Goal: Transaction & Acquisition: Book appointment/travel/reservation

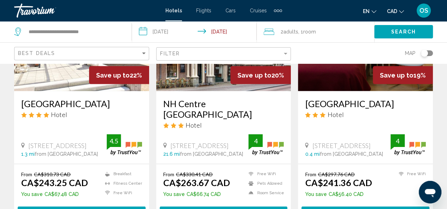
scroll to position [684, 0]
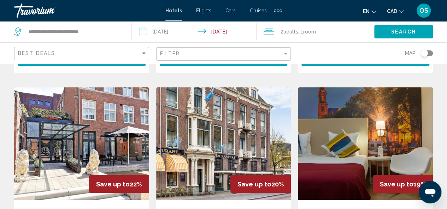
scroll to position [534, 0]
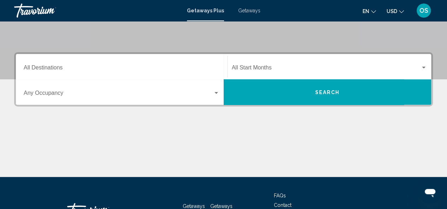
scroll to position [139, 0]
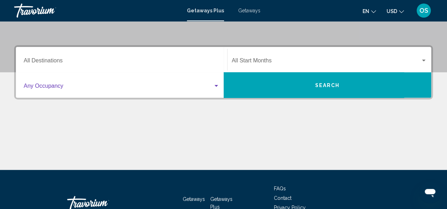
click at [216, 87] on div "Search widget" at bounding box center [216, 86] width 6 height 6
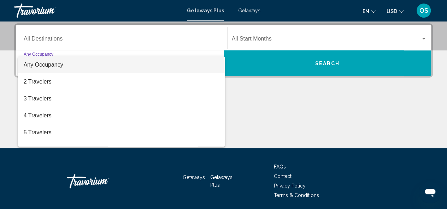
scroll to position [162, 0]
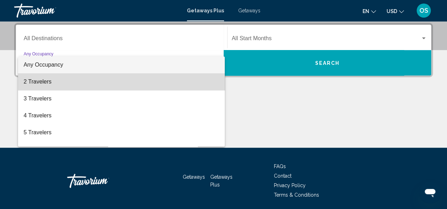
click at [192, 87] on span "2 Travelers" at bounding box center [122, 81] width 196 height 17
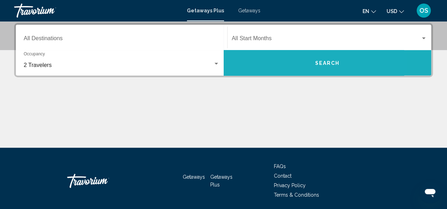
click at [284, 62] on button "Search" at bounding box center [328, 62] width 208 height 25
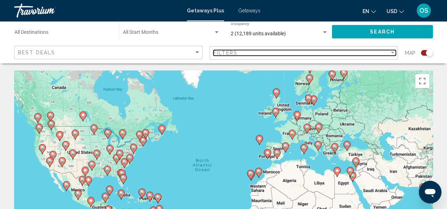
click at [393, 52] on div "Filter" at bounding box center [392, 53] width 6 height 6
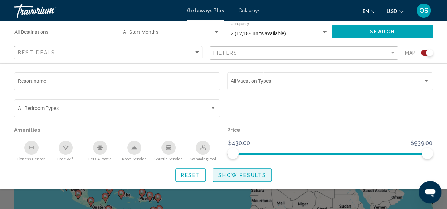
click at [258, 178] on span "Show Results" at bounding box center [242, 176] width 48 height 6
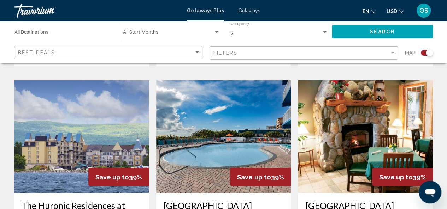
scroll to position [1007, 0]
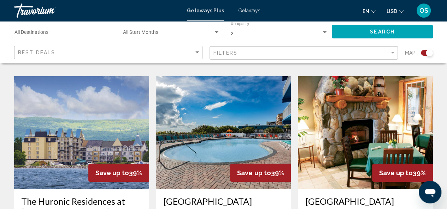
click at [398, 14] on button "USD USD ($) MXN (Mex$) CAD (Can$) GBP (£) EUR (€) AUD (A$) NZD (NZ$) CNY (CN¥)" at bounding box center [394, 11] width 17 height 10
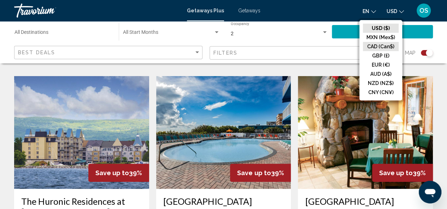
click at [371, 49] on button "CAD (Can$)" at bounding box center [381, 46] width 36 height 9
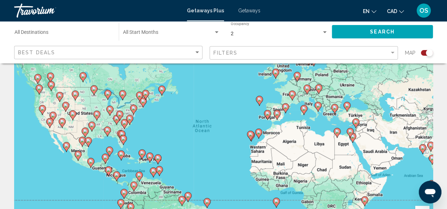
scroll to position [0, 0]
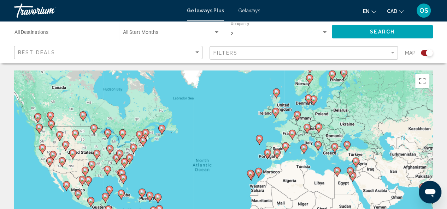
click at [427, 52] on div "Search widget" at bounding box center [428, 52] width 7 height 7
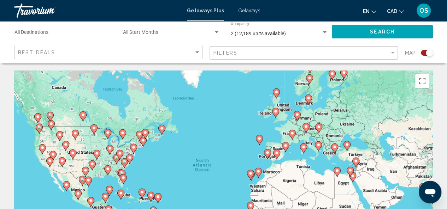
click at [427, 53] on div "Search widget" at bounding box center [428, 52] width 7 height 7
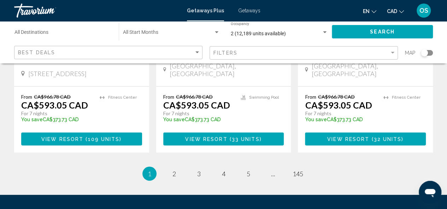
scroll to position [998, 0]
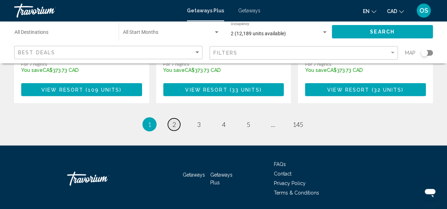
click at [174, 121] on span "2" at bounding box center [174, 125] width 4 height 8
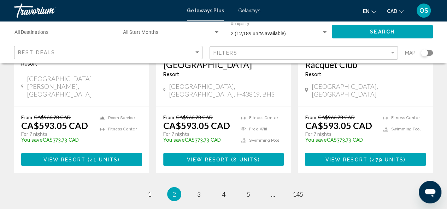
scroll to position [954, 0]
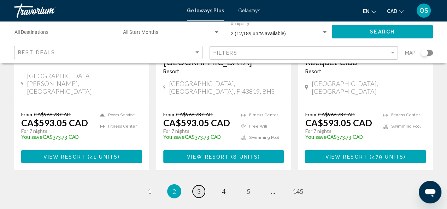
click at [199, 188] on span "3" at bounding box center [199, 192] width 4 height 8
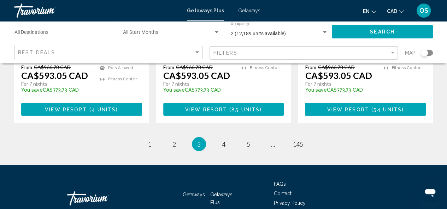
scroll to position [981, 0]
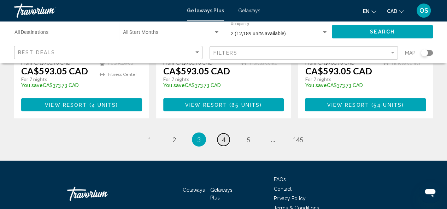
click at [225, 134] on link "page 4" at bounding box center [223, 140] width 12 height 12
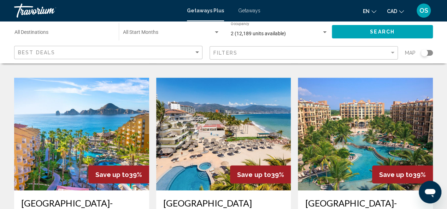
scroll to position [519, 0]
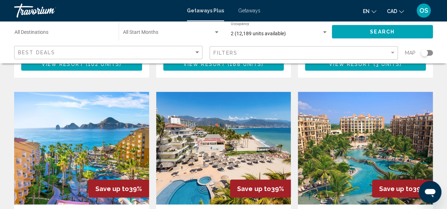
click at [82, 129] on img "Main content" at bounding box center [81, 148] width 135 height 113
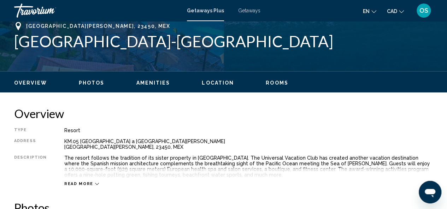
scroll to position [274, 0]
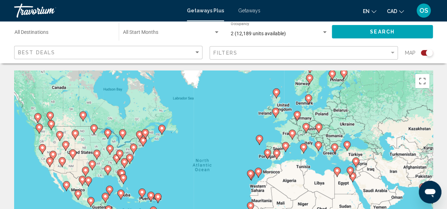
click at [427, 56] on div "Search widget" at bounding box center [428, 52] width 7 height 7
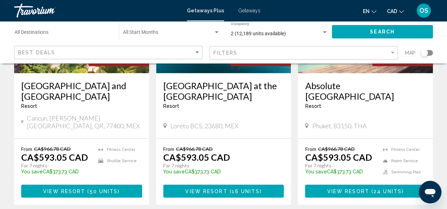
scroll to position [910, 0]
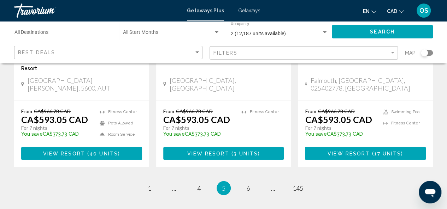
scroll to position [982, 0]
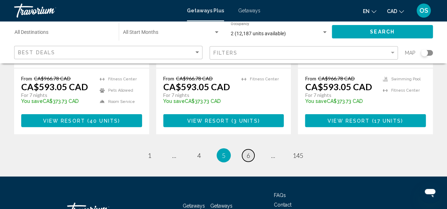
click at [246, 152] on span "6" at bounding box center [248, 156] width 4 height 8
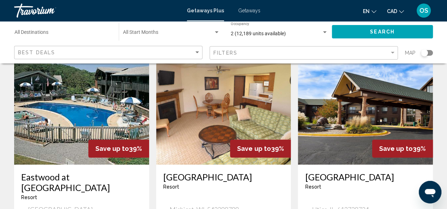
scroll to position [301, 0]
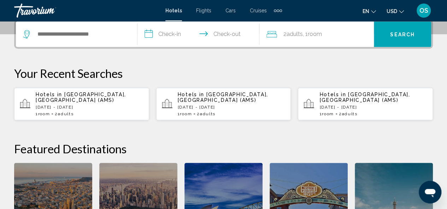
scroll to position [179, 0]
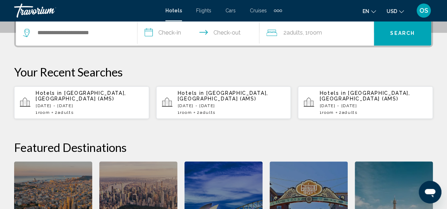
click at [105, 98] on p "Hotels in Amsterdam, Netherlands (AMS)" at bounding box center [90, 95] width 108 height 11
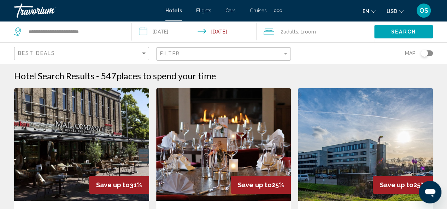
click at [394, 11] on span "USD" at bounding box center [391, 11] width 11 height 6
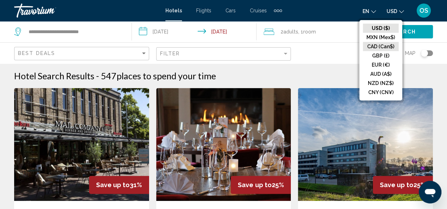
click at [386, 42] on button "CAD (Can$)" at bounding box center [381, 46] width 36 height 9
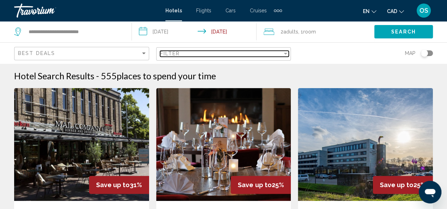
click at [239, 53] on div "Filter" at bounding box center [221, 54] width 123 height 6
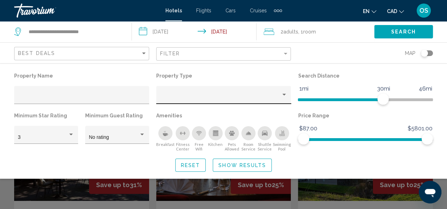
click at [258, 91] on div "Hotel Filters" at bounding box center [223, 97] width 127 height 14
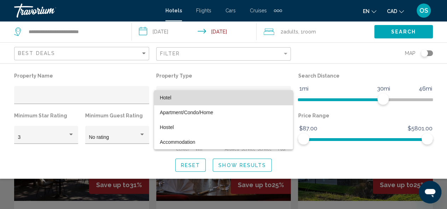
click at [251, 99] on span "Hotel" at bounding box center [223, 97] width 127 height 15
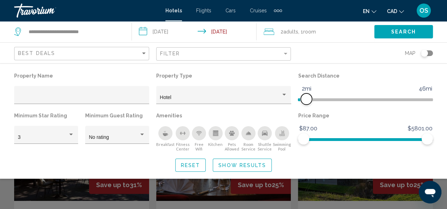
drag, startPoint x: 382, startPoint y: 99, endPoint x: 307, endPoint y: 99, distance: 75.6
click at [307, 99] on span "Hotel Filters" at bounding box center [305, 99] width 11 height 11
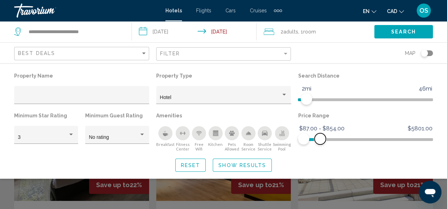
drag, startPoint x: 428, startPoint y: 138, endPoint x: 320, endPoint y: 143, distance: 108.2
click at [320, 143] on span "Hotel Filters" at bounding box center [319, 138] width 11 height 11
click at [226, 166] on span "Show Results" at bounding box center [242, 166] width 48 height 6
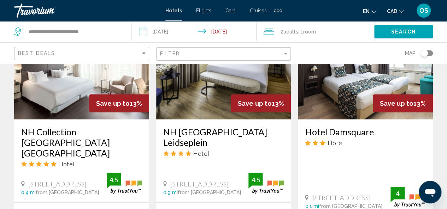
scroll to position [890, 0]
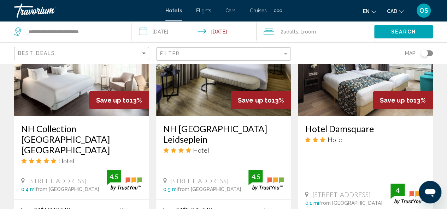
drag, startPoint x: 450, startPoint y: 146, endPoint x: 439, endPoint y: 153, distance: 12.8
drag, startPoint x: 450, startPoint y: 160, endPoint x: 437, endPoint y: 171, distance: 17.0
drag, startPoint x: 449, startPoint y: 164, endPoint x: 439, endPoint y: 173, distance: 13.3
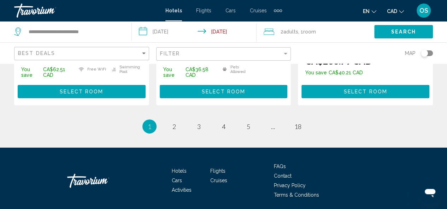
scroll to position [1066, 0]
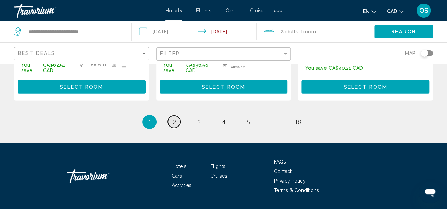
click at [174, 118] on span "2" at bounding box center [174, 122] width 4 height 8
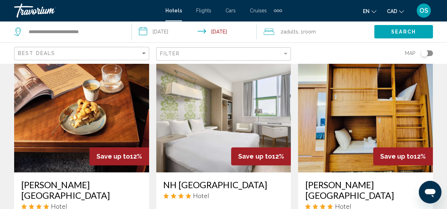
scroll to position [293, 0]
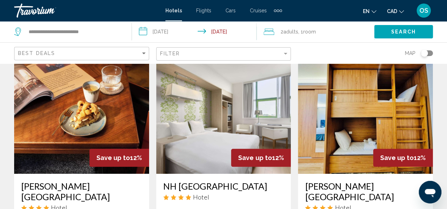
click at [228, 116] on img "Main content" at bounding box center [223, 117] width 135 height 113
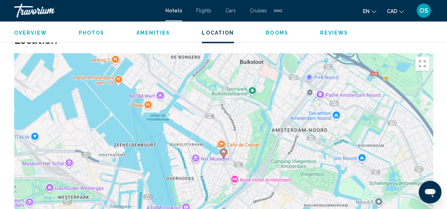
scroll to position [768, 0]
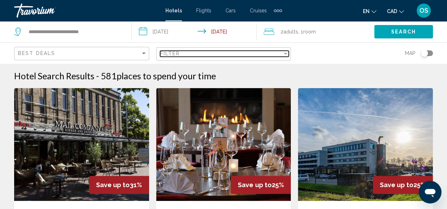
click at [286, 54] on div "Filter" at bounding box center [285, 54] width 6 height 6
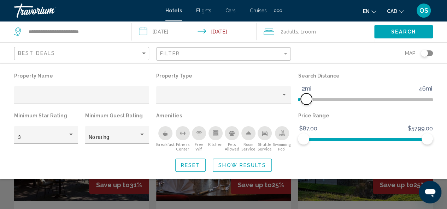
drag, startPoint x: 381, startPoint y: 99, endPoint x: 307, endPoint y: 102, distance: 73.9
click at [307, 102] on span "Hotel Filters" at bounding box center [305, 99] width 11 height 11
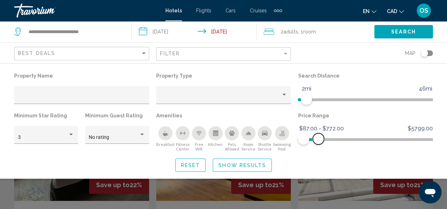
drag, startPoint x: 427, startPoint y: 139, endPoint x: 318, endPoint y: 150, distance: 109.0
click at [318, 150] on div "Price Range $87.00 $5799.00 $87.00 $772.00 $87.00 - $772.00" at bounding box center [365, 131] width 142 height 41
click at [239, 163] on span "Show Results" at bounding box center [242, 166] width 48 height 6
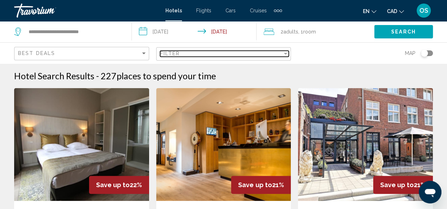
click at [277, 53] on div "Filter" at bounding box center [221, 54] width 123 height 6
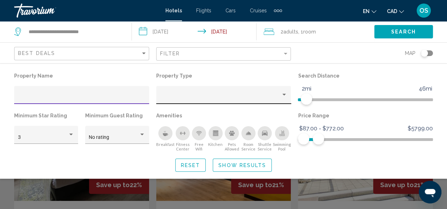
click at [262, 95] on div "Property type" at bounding box center [220, 98] width 121 height 6
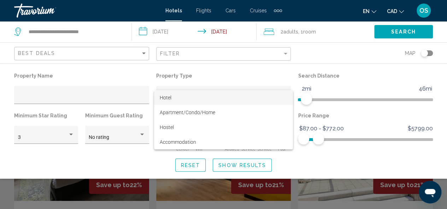
click at [236, 101] on span "Hotel" at bounding box center [223, 97] width 127 height 15
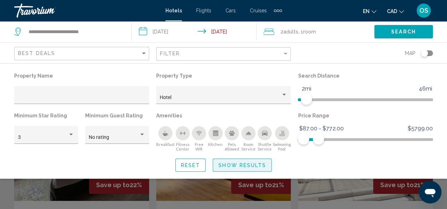
click at [231, 165] on span "Show Results" at bounding box center [242, 166] width 48 height 6
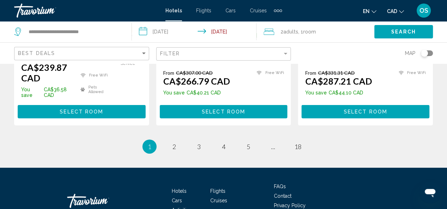
scroll to position [1059, 0]
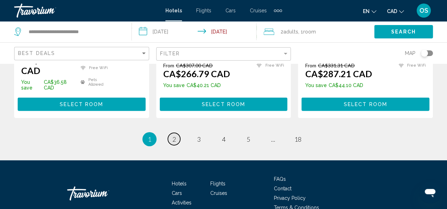
click at [174, 133] on link "page 2" at bounding box center [174, 139] width 12 height 12
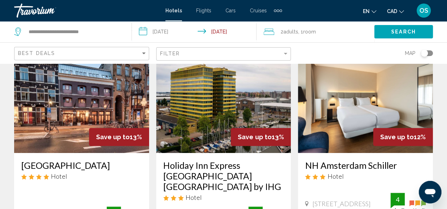
scroll to position [44, 0]
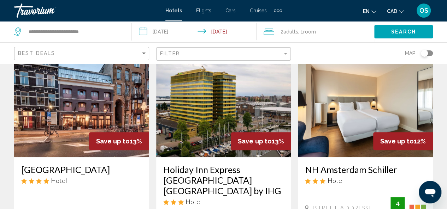
click at [75, 111] on img "Main content" at bounding box center [81, 100] width 135 height 113
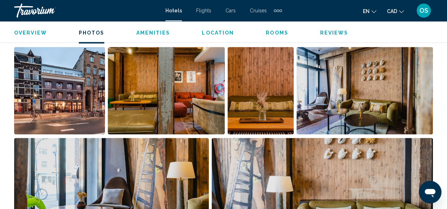
scroll to position [452, 0]
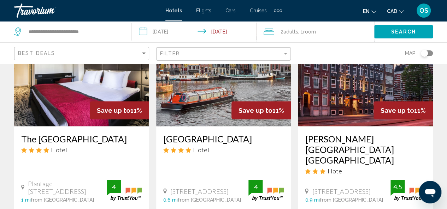
scroll to position [631, 0]
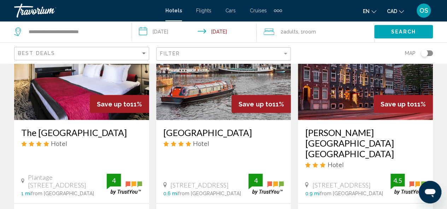
click at [350, 91] on img "Main content" at bounding box center [365, 63] width 135 height 113
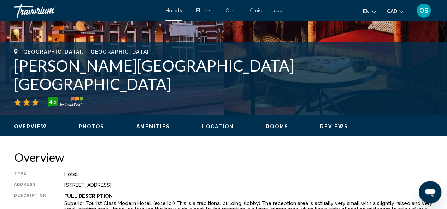
scroll to position [211, 0]
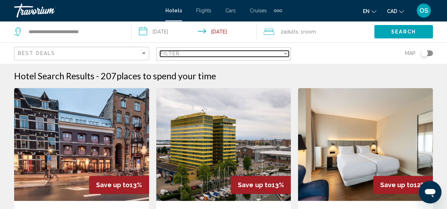
click at [284, 54] on div "Filter" at bounding box center [285, 54] width 6 height 6
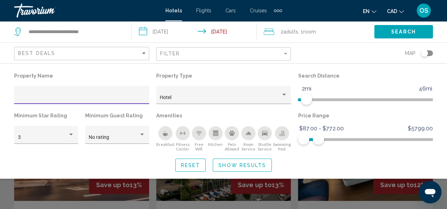
click at [235, 165] on span "Show Results" at bounding box center [242, 166] width 48 height 6
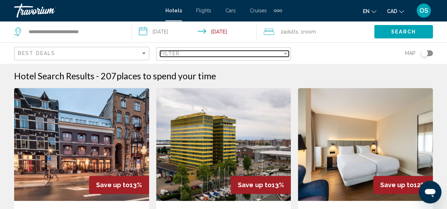
click at [280, 55] on div "Filter" at bounding box center [221, 54] width 123 height 6
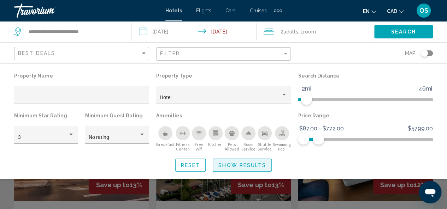
click at [232, 168] on span "Show Results" at bounding box center [242, 166] width 48 height 6
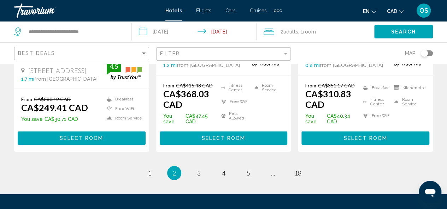
scroll to position [1040, 0]
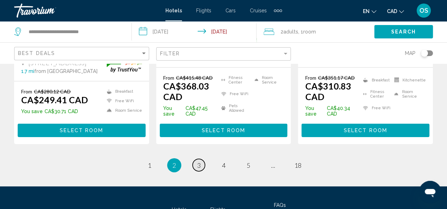
click at [200, 162] on span "3" at bounding box center [199, 166] width 4 height 8
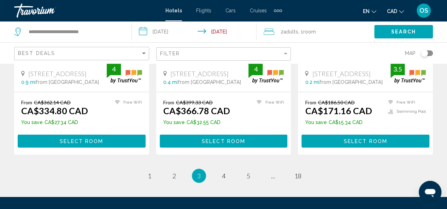
scroll to position [995, 0]
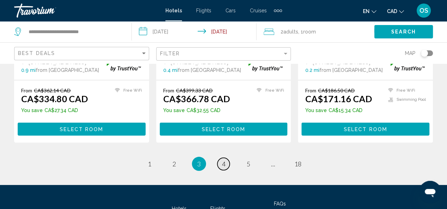
click at [224, 165] on span "4" at bounding box center [224, 164] width 4 height 8
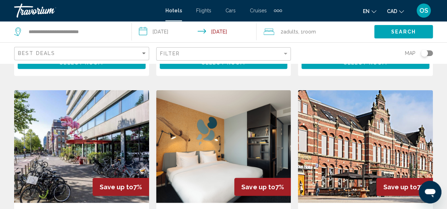
scroll to position [815, 0]
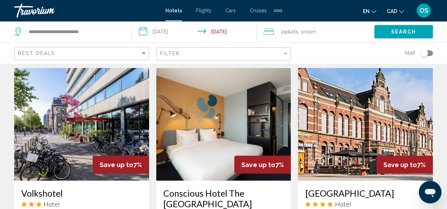
click at [215, 121] on img "Main content" at bounding box center [223, 124] width 135 height 113
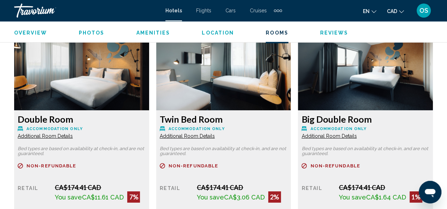
scroll to position [1102, 0]
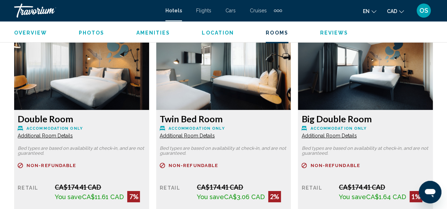
click at [84, 106] on img "Main content" at bounding box center [81, 66] width 135 height 88
click at [52, 136] on span "Additional Room Details" at bounding box center [45, 136] width 55 height 6
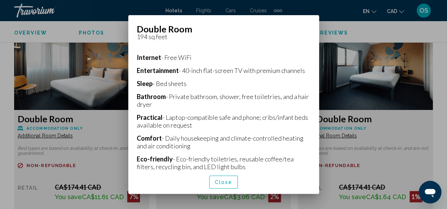
scroll to position [183, 0]
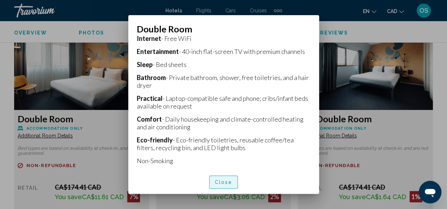
click at [219, 184] on span "Close" at bounding box center [224, 183] width 18 height 6
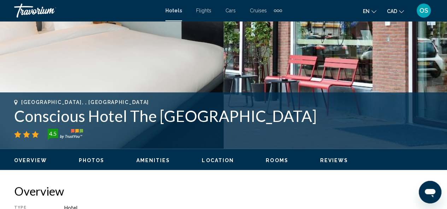
scroll to position [146, 0]
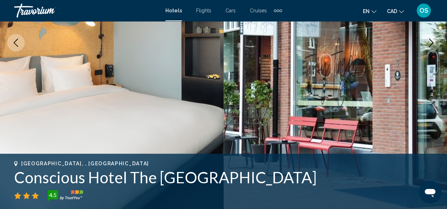
drag, startPoint x: 237, startPoint y: 180, endPoint x: 17, endPoint y: 178, distance: 219.3
click at [17, 178] on h1 "Conscious Hotel The Tire Station" at bounding box center [223, 177] width 418 height 18
copy h1 "Conscious Hotel The Tire Station"
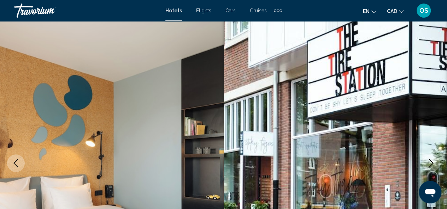
scroll to position [16, 0]
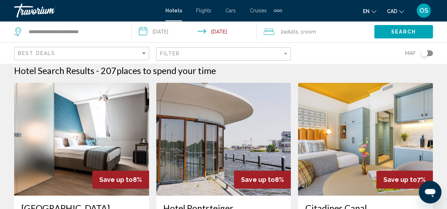
scroll to position [2, 0]
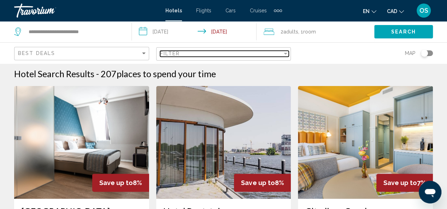
click at [274, 55] on div "Filter" at bounding box center [221, 54] width 123 height 6
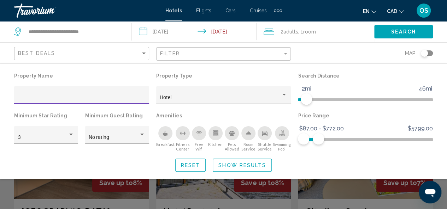
click at [229, 165] on span "Show Results" at bounding box center [242, 166] width 48 height 6
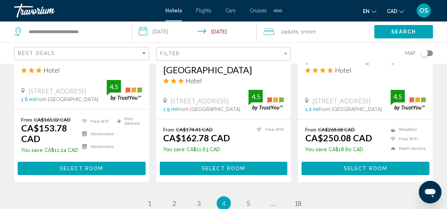
scroll to position [955, 0]
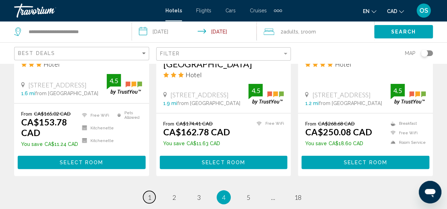
click at [150, 194] on span "1" at bounding box center [150, 198] width 4 height 8
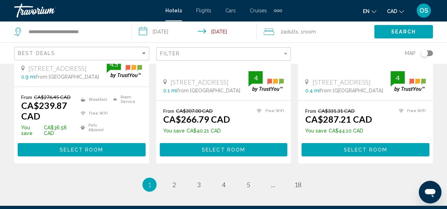
scroll to position [1042, 0]
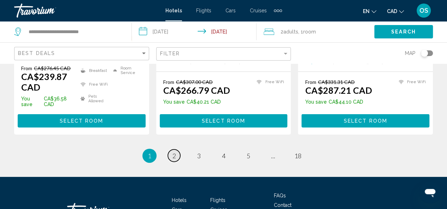
click at [173, 152] on span "2" at bounding box center [174, 156] width 4 height 8
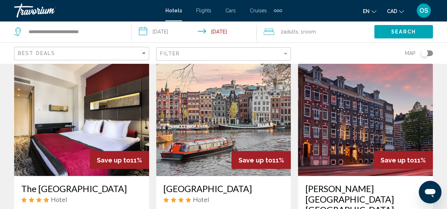
scroll to position [574, 0]
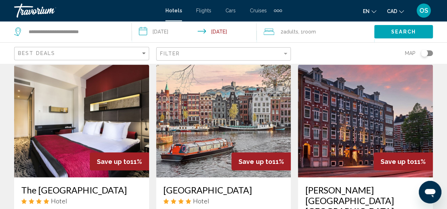
click at [362, 129] on img "Main content" at bounding box center [365, 121] width 135 height 113
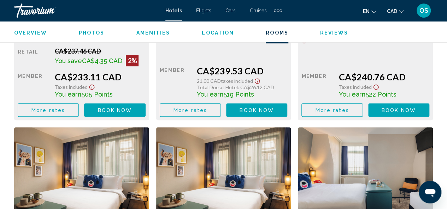
scroll to position [1513, 0]
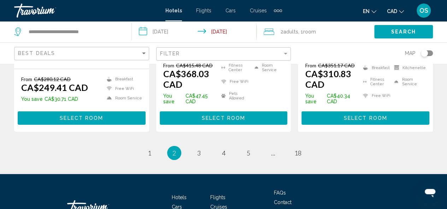
scroll to position [1068, 0]
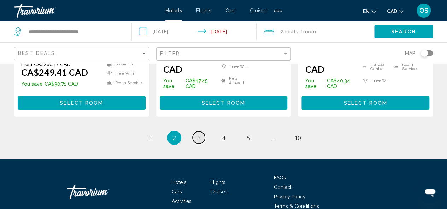
click at [202, 132] on link "page 3" at bounding box center [198, 138] width 12 height 12
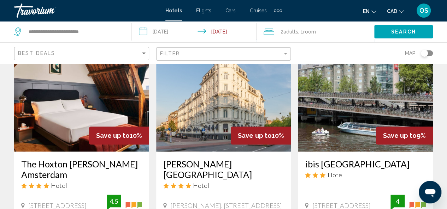
scroll to position [323, 0]
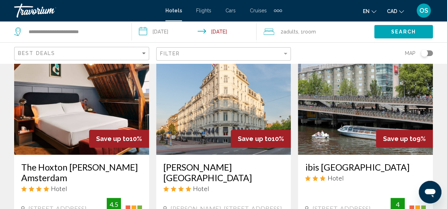
click at [213, 112] on img "Main content" at bounding box center [223, 98] width 135 height 113
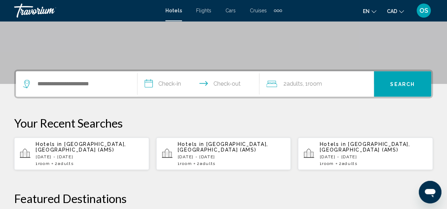
scroll to position [133, 0]
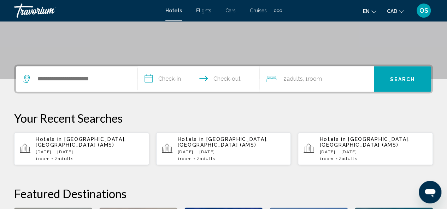
click at [94, 150] on p "Tue, 09 Sep - Wed, 10 Sep" at bounding box center [90, 152] width 108 height 5
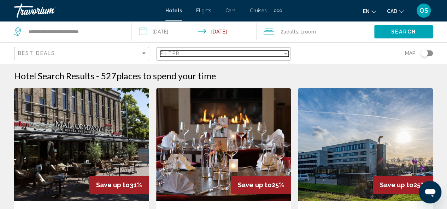
click at [285, 54] on div "Filter" at bounding box center [285, 54] width 6 height 6
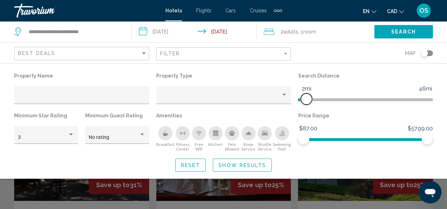
drag, startPoint x: 383, startPoint y: 100, endPoint x: 306, endPoint y: 101, distance: 77.0
click at [306, 101] on span "Hotel Filters" at bounding box center [305, 99] width 11 height 11
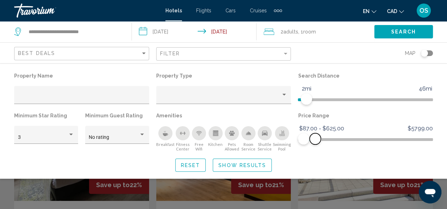
drag, startPoint x: 428, startPoint y: 144, endPoint x: 315, endPoint y: 150, distance: 113.2
click at [315, 150] on div "Price Range $87.00 $5799.00 $87.00 $625.00 $87.00 - $625.00" at bounding box center [365, 131] width 142 height 41
click at [251, 96] on div "Property type" at bounding box center [220, 98] width 121 height 6
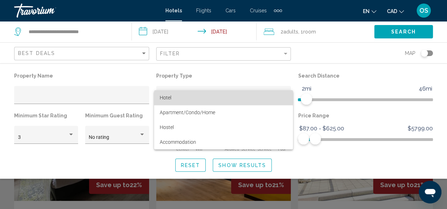
click at [243, 100] on span "Hotel" at bounding box center [223, 97] width 127 height 15
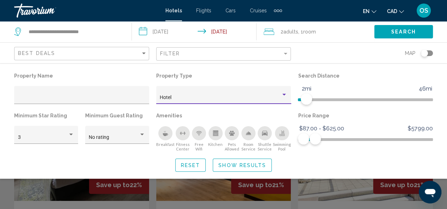
click at [228, 163] on span "Show Results" at bounding box center [242, 166] width 48 height 6
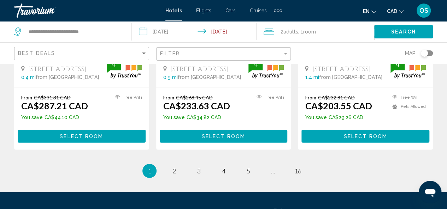
scroll to position [1068, 0]
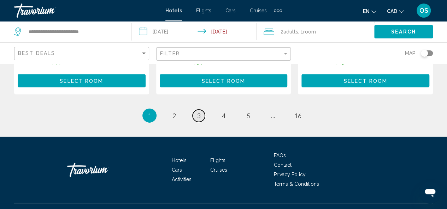
click at [198, 112] on span "3" at bounding box center [199, 116] width 4 height 8
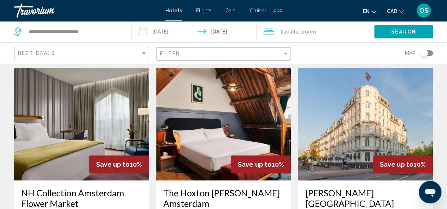
scroll to position [19, 0]
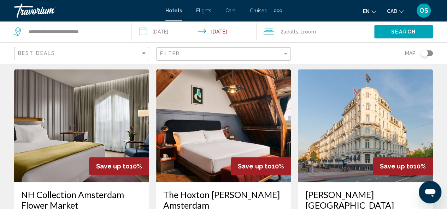
click at [377, 104] on img "Main content" at bounding box center [365, 126] width 135 height 113
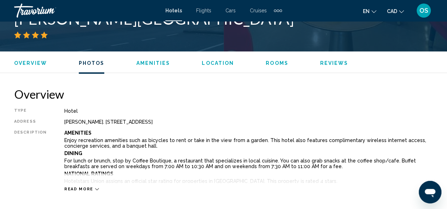
scroll to position [54, 0]
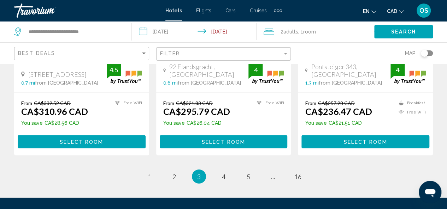
scroll to position [980, 0]
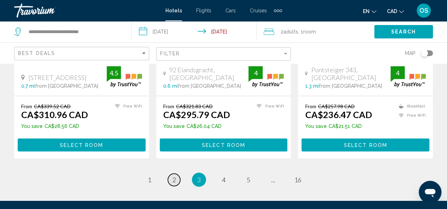
click at [174, 177] on span "2" at bounding box center [174, 180] width 4 height 8
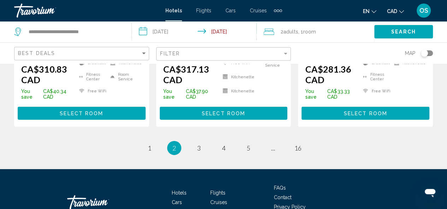
scroll to position [1041, 0]
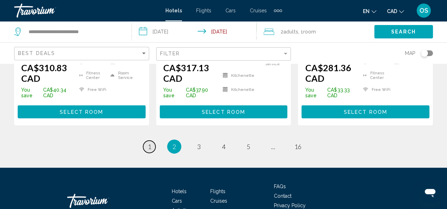
click at [152, 141] on link "page 1" at bounding box center [149, 147] width 12 height 12
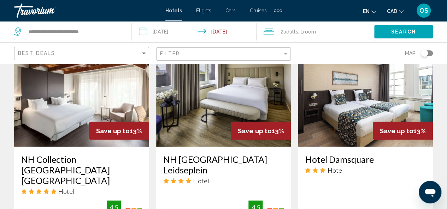
scroll to position [581, 0]
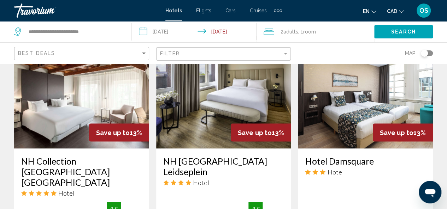
click at [210, 111] on img "Main content" at bounding box center [223, 92] width 135 height 113
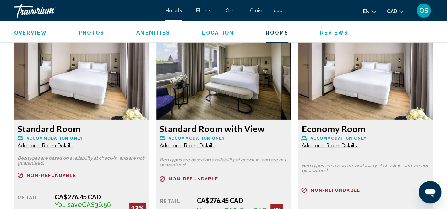
scroll to position [1048, 0]
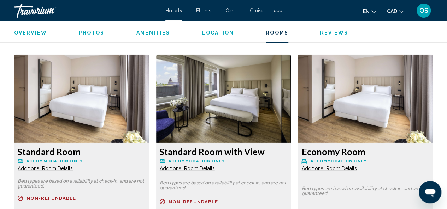
click at [39, 168] on span "Additional Room Details" at bounding box center [45, 169] width 55 height 6
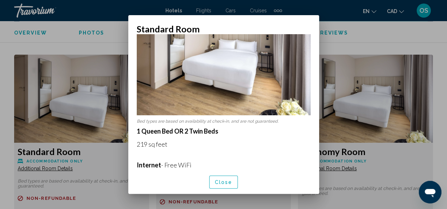
scroll to position [11, 0]
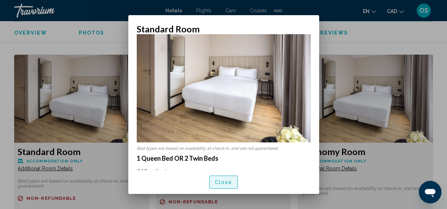
click at [220, 184] on span "Close" at bounding box center [224, 183] width 18 height 6
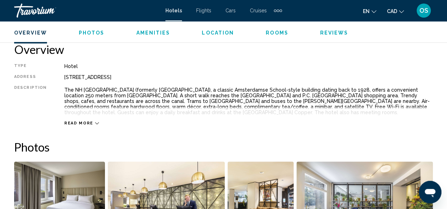
scroll to position [358, 0]
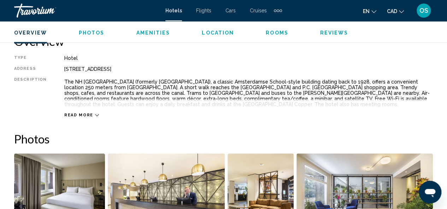
click at [86, 115] on span "Read more" at bounding box center [78, 115] width 29 height 5
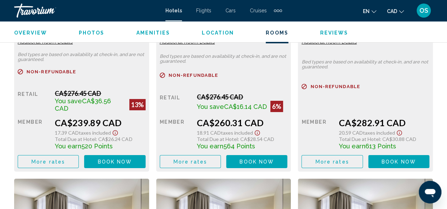
scroll to position [1185, 0]
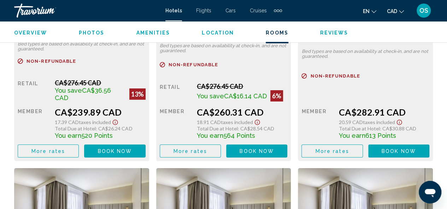
click at [112, 149] on span "Book now" at bounding box center [115, 152] width 34 height 6
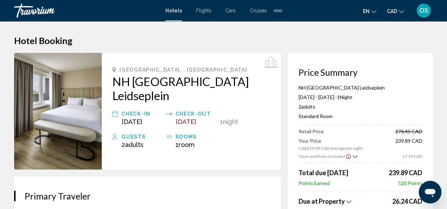
click at [353, 157] on icon "Show Taxes and Fees breakdown" at bounding box center [354, 156] width 5 height 3
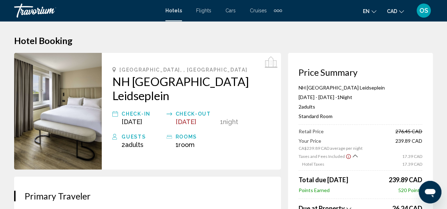
click at [353, 157] on icon "Show Taxes and Fees breakdown" at bounding box center [354, 156] width 5 height 6
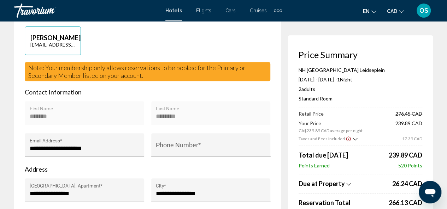
scroll to position [197, 0]
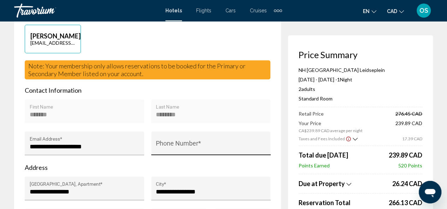
click at [202, 143] on input "Phone Number *" at bounding box center [211, 146] width 110 height 7
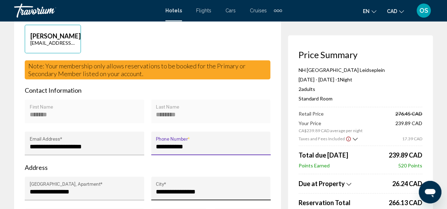
type input "**********"
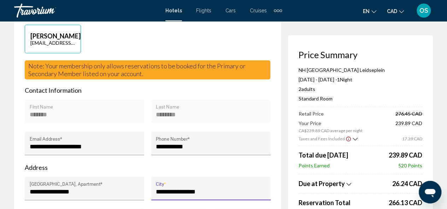
click at [210, 189] on input "**********" at bounding box center [211, 192] width 110 height 7
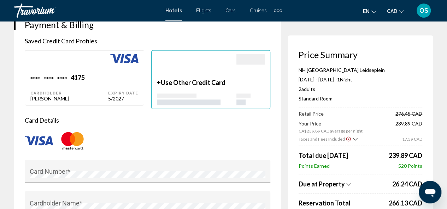
scroll to position [549, 0]
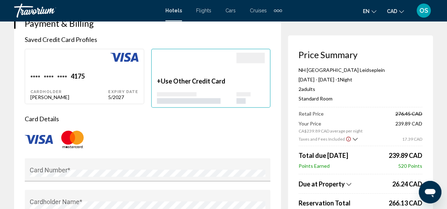
type input "**********"
click at [124, 72] on div "Expiry Date 5/2027" at bounding box center [123, 86] width 30 height 28
type input "*****"
type input "********"
type input "**********"
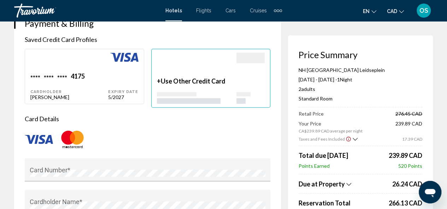
type input "**********"
type input "******"
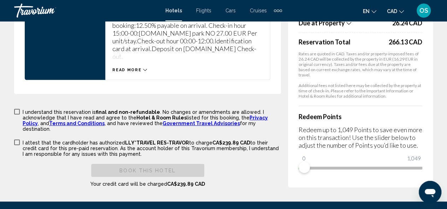
scroll to position [1060, 0]
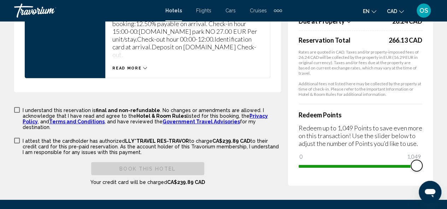
drag, startPoint x: 304, startPoint y: 147, endPoint x: 436, endPoint y: 145, distance: 132.8
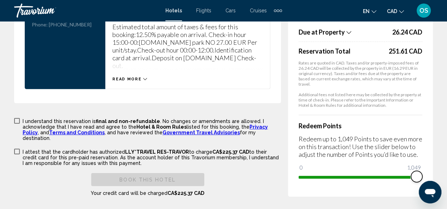
scroll to position [1056, 0]
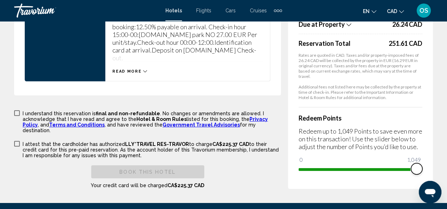
drag, startPoint x: 416, startPoint y: 149, endPoint x: 420, endPoint y: 149, distance: 3.9
click at [420, 163] on span "Main content" at bounding box center [416, 168] width 11 height 11
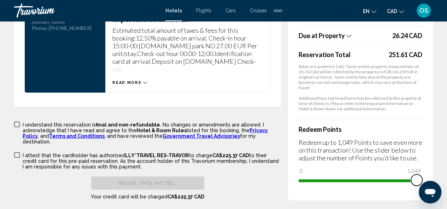
scroll to position [1047, 0]
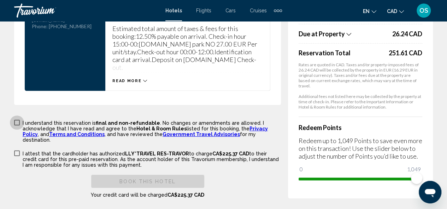
click at [18, 120] on span "Main content" at bounding box center [17, 123] width 6 height 6
click at [17, 151] on span "Main content" at bounding box center [17, 154] width 6 height 6
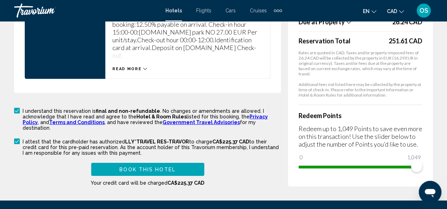
scroll to position [1064, 0]
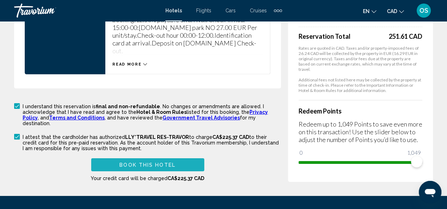
click at [166, 162] on span "Book this hotel" at bounding box center [147, 165] width 56 height 6
